Goal: Task Accomplishment & Management: Complete application form

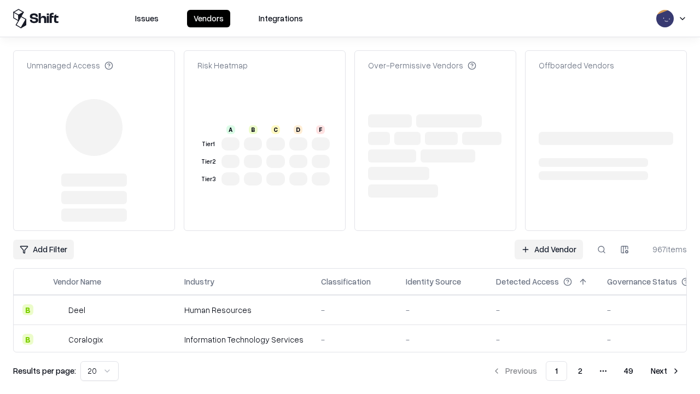
click at [549, 240] on link "Add Vendor" at bounding box center [549, 250] width 68 height 20
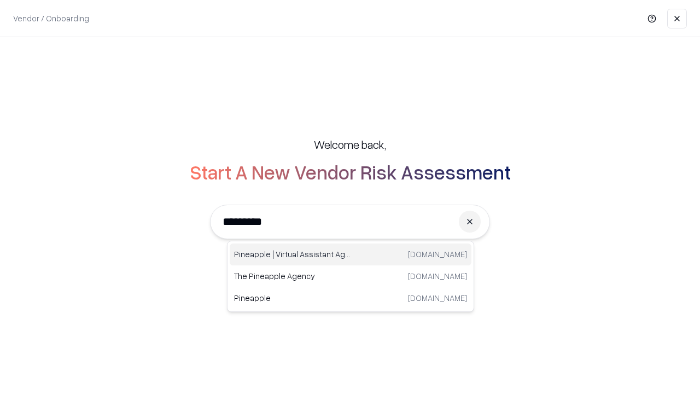
click at [351, 254] on div "Pineapple | Virtual Assistant Agency [DOMAIN_NAME]" at bounding box center [351, 254] width 242 height 22
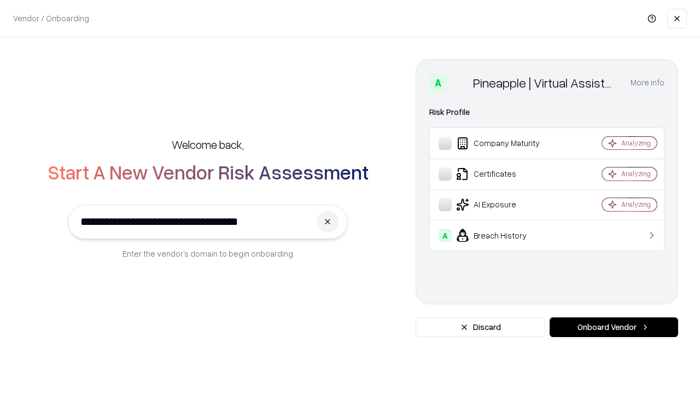
type input "**********"
click at [614, 327] on button "Onboard Vendor" at bounding box center [614, 327] width 129 height 20
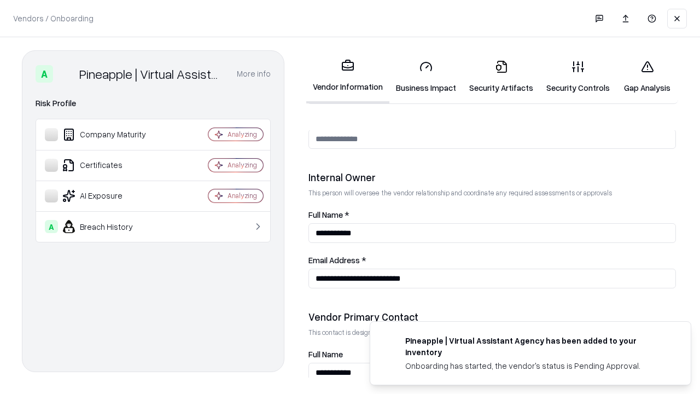
scroll to position [567, 0]
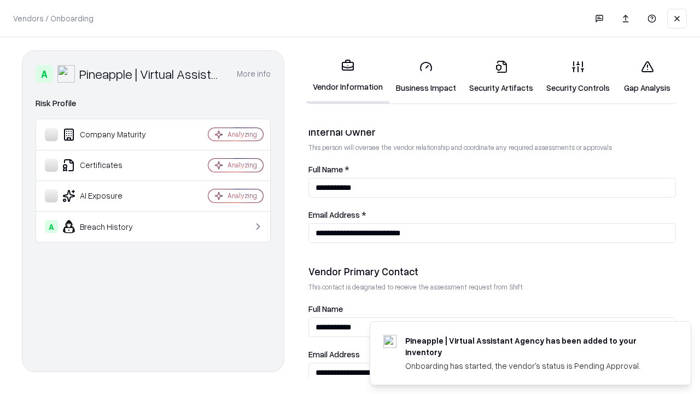
click at [426, 77] on link "Business Impact" at bounding box center [425, 76] width 73 height 51
click at [647, 77] on link "Gap Analysis" at bounding box center [647, 76] width 62 height 51
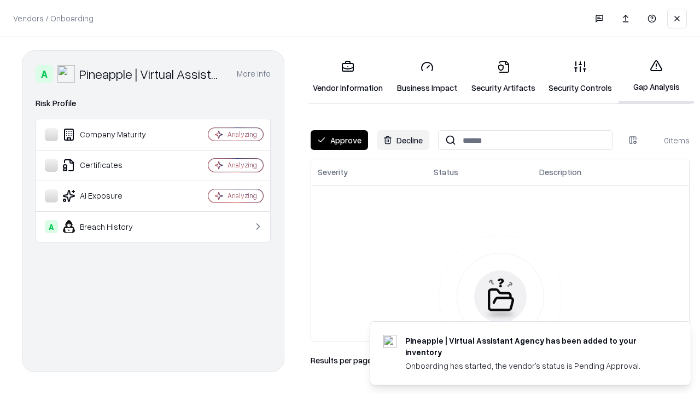
click at [339, 140] on button "Approve" at bounding box center [339, 140] width 57 height 20
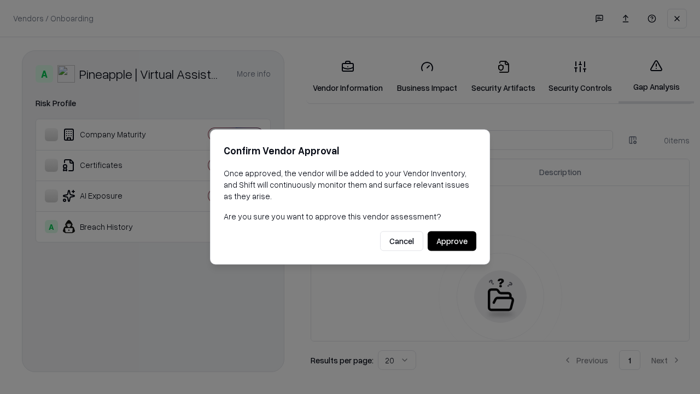
click at [452, 241] on button "Approve" at bounding box center [452, 241] width 49 height 20
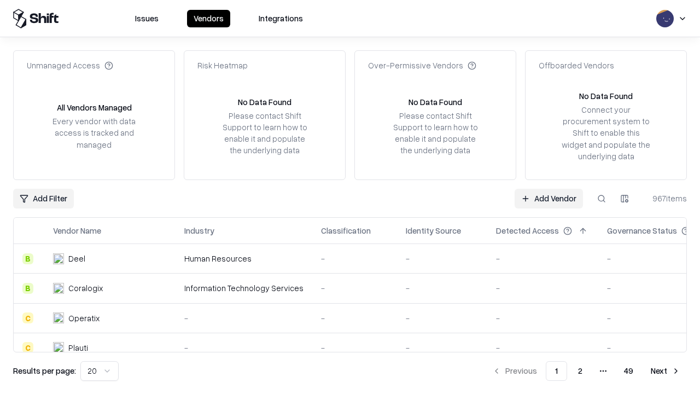
type input "**********"
click at [549, 198] on link "Add Vendor" at bounding box center [549, 199] width 68 height 20
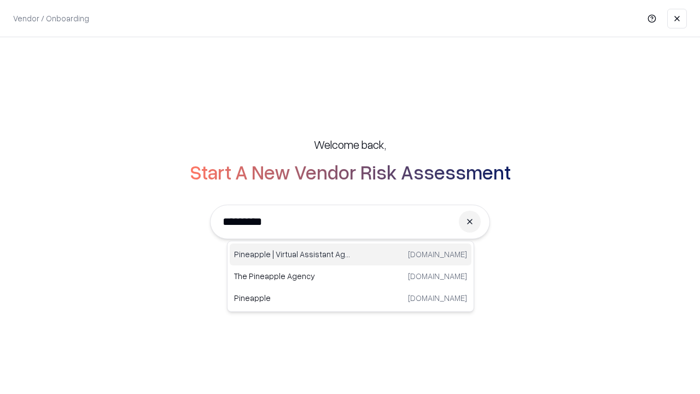
click at [351, 254] on div "Pineapple | Virtual Assistant Agency [DOMAIN_NAME]" at bounding box center [351, 254] width 242 height 22
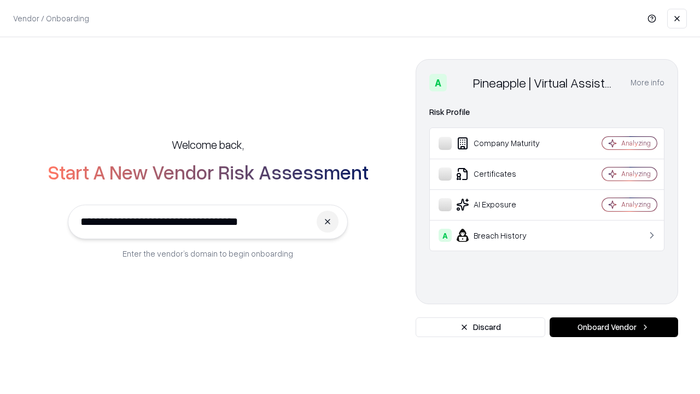
type input "**********"
click at [614, 327] on button "Onboard Vendor" at bounding box center [614, 327] width 129 height 20
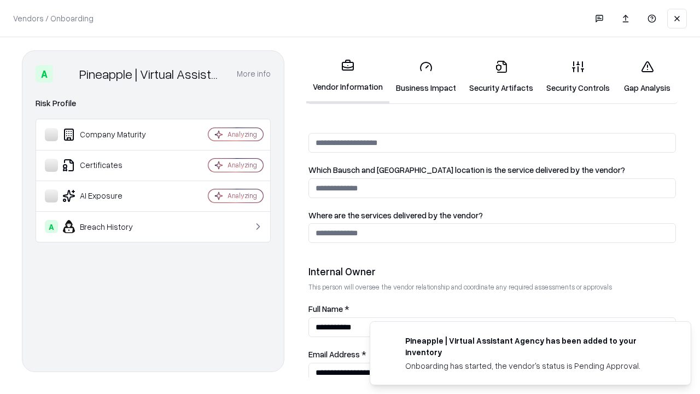
scroll to position [567, 0]
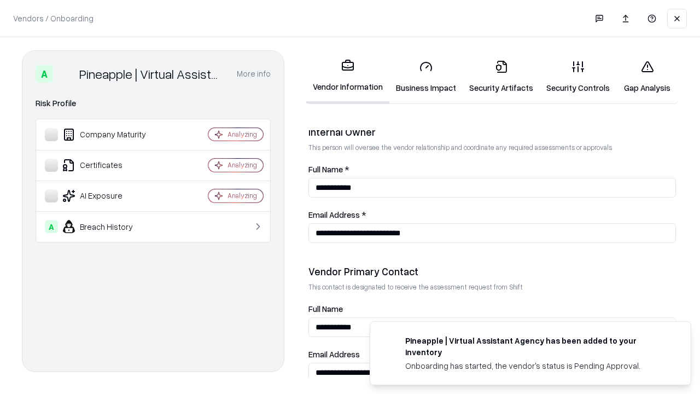
click at [647, 77] on link "Gap Analysis" at bounding box center [647, 76] width 62 height 51
